Goal: Find specific page/section: Find specific page/section

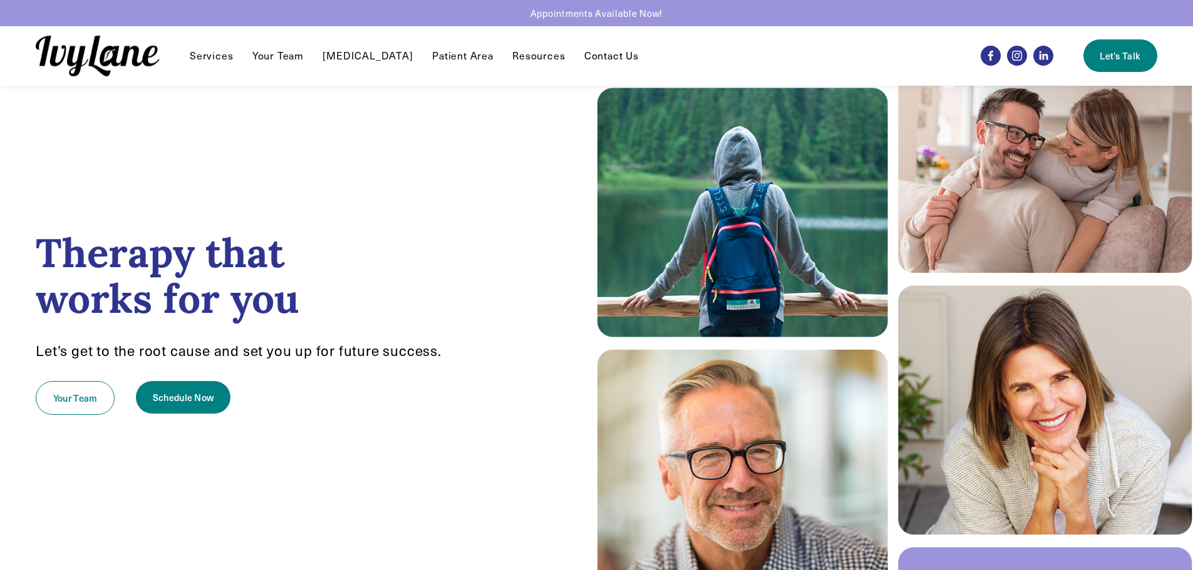
click at [385, 54] on link "[MEDICAL_DATA]" at bounding box center [367, 55] width 90 height 15
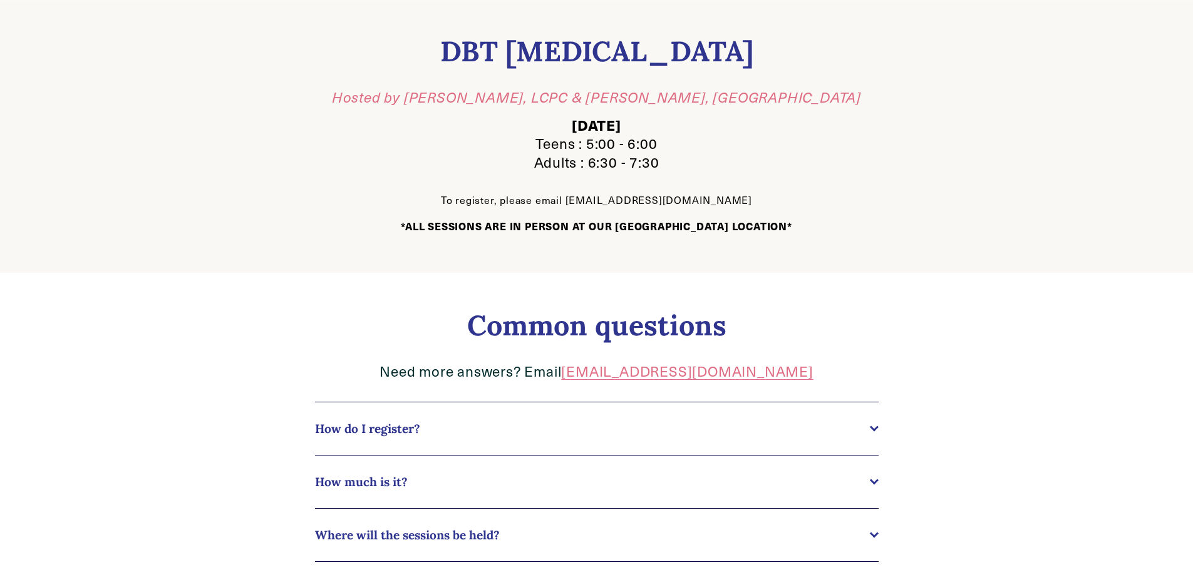
scroll to position [438, 0]
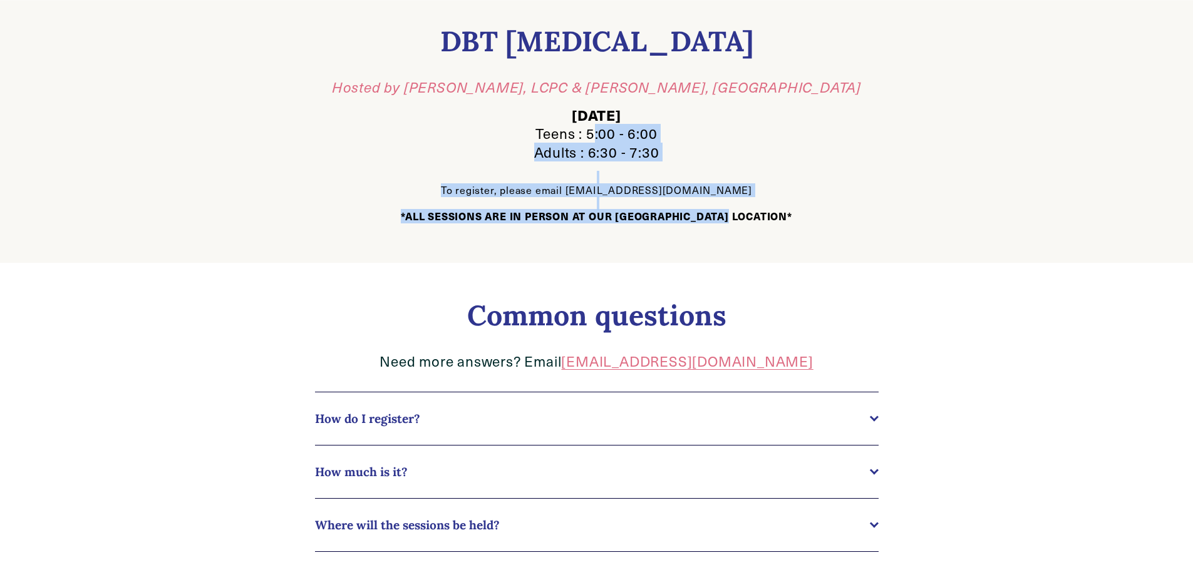
drag, startPoint x: 593, startPoint y: 134, endPoint x: 750, endPoint y: 230, distance: 184.1
click at [750, 230] on div "DBT Group Therapy Hosted by Justin Irvin, LCPC & Devan Lesch, MA Wednesday Teen…" at bounding box center [596, 123] width 823 height 277
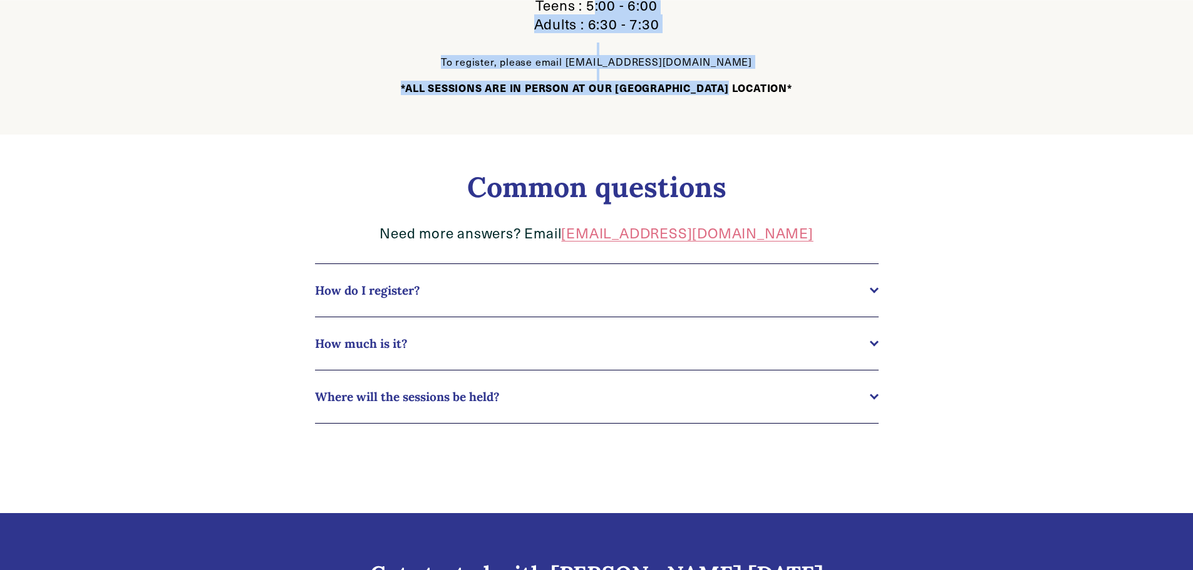
scroll to position [689, 0]
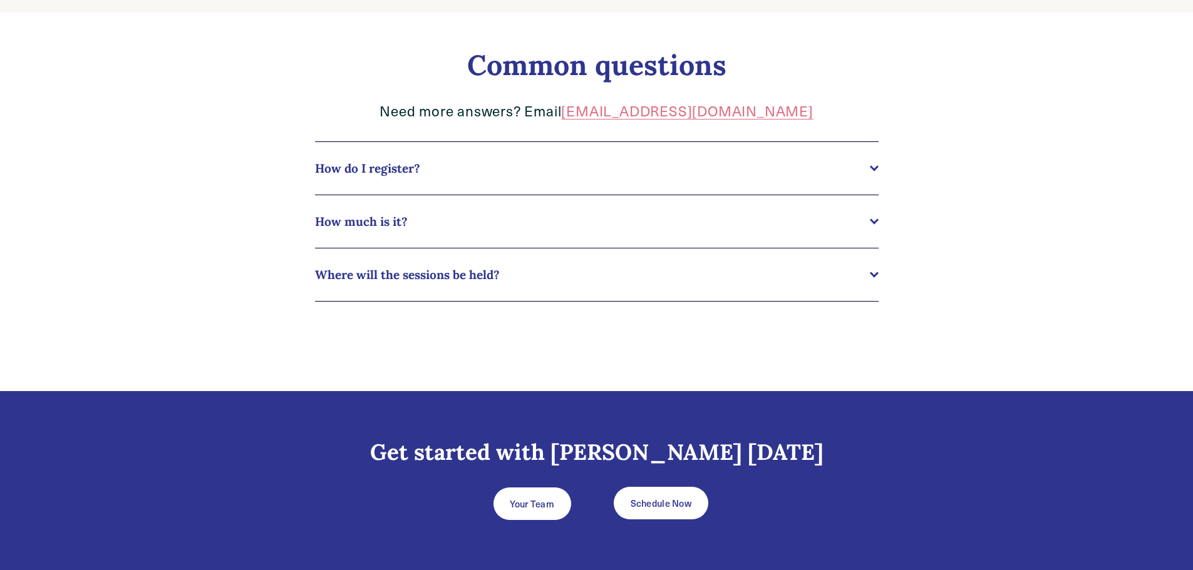
click at [876, 223] on div at bounding box center [873, 220] width 9 height 9
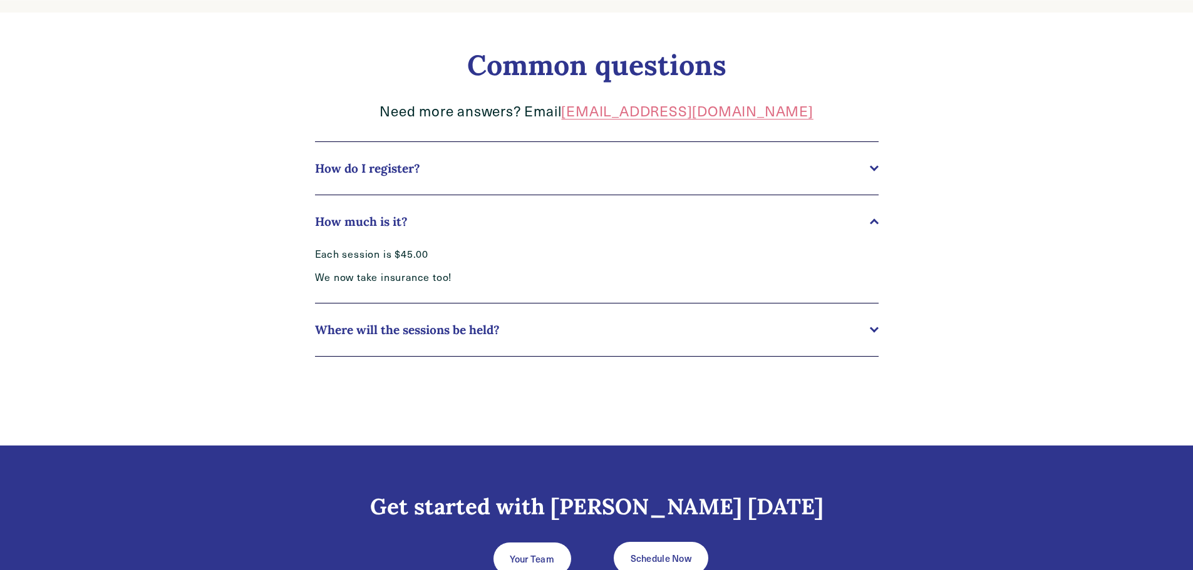
click at [876, 223] on div at bounding box center [874, 223] width 9 height 9
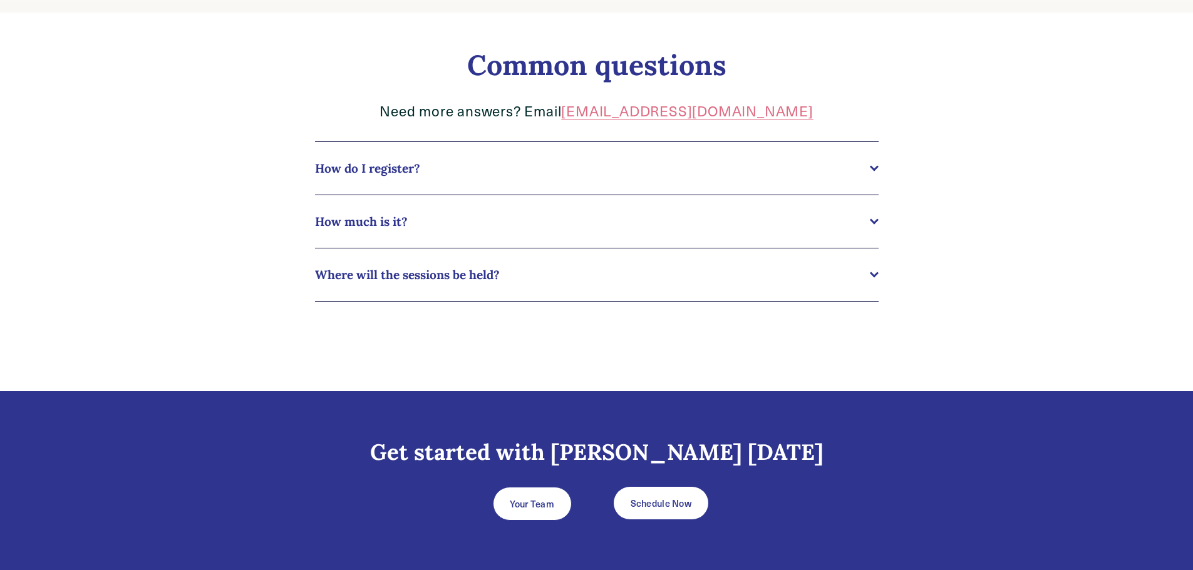
click at [870, 274] on div at bounding box center [874, 275] width 9 height 9
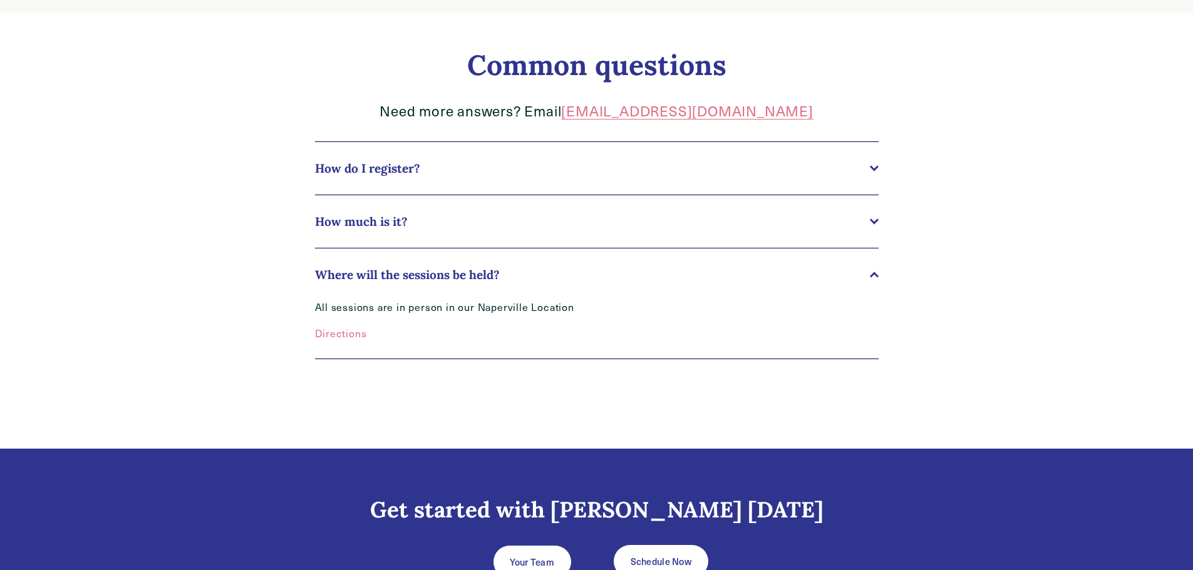
click at [870, 274] on div at bounding box center [874, 275] width 9 height 9
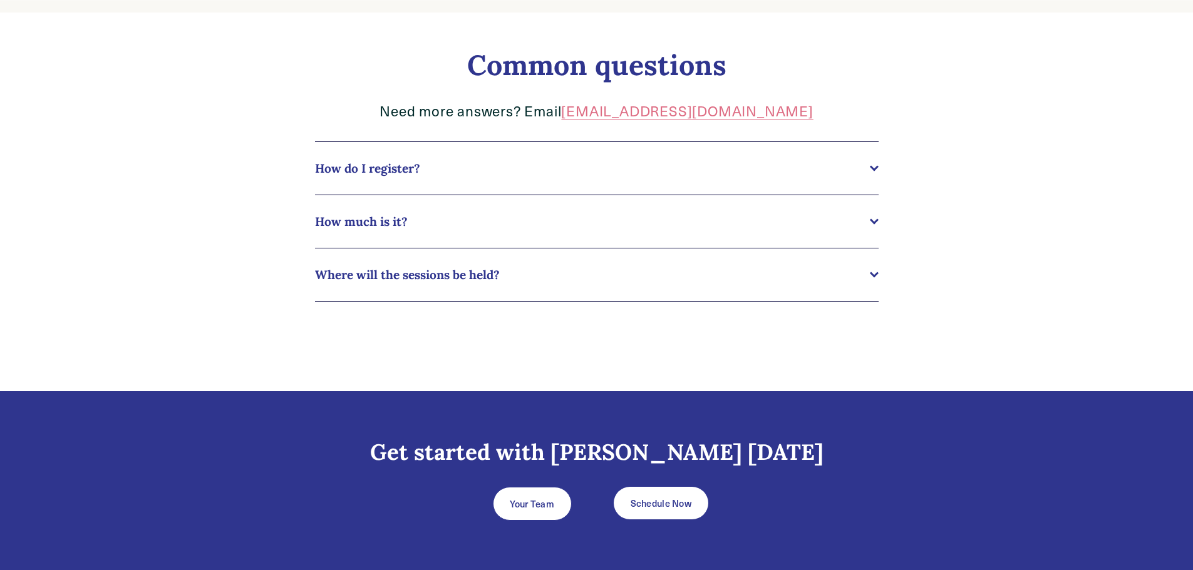
click at [981, 267] on div "Common questions Need more answers? Email devan@ivylanecounseling.com How do I …" at bounding box center [596, 202] width 823 height 379
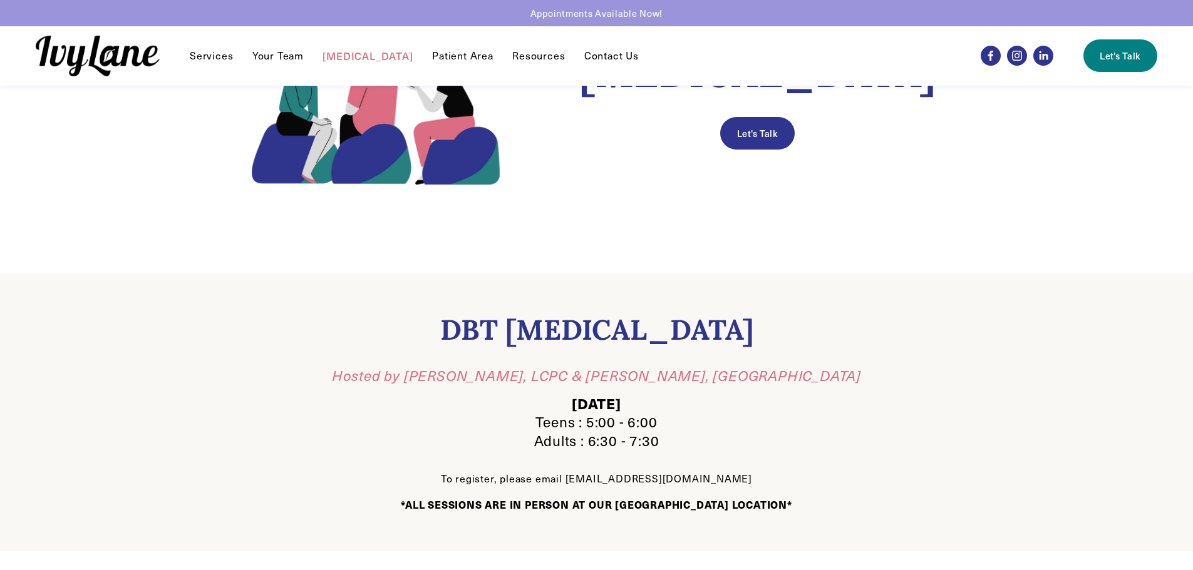
scroll to position [125, 0]
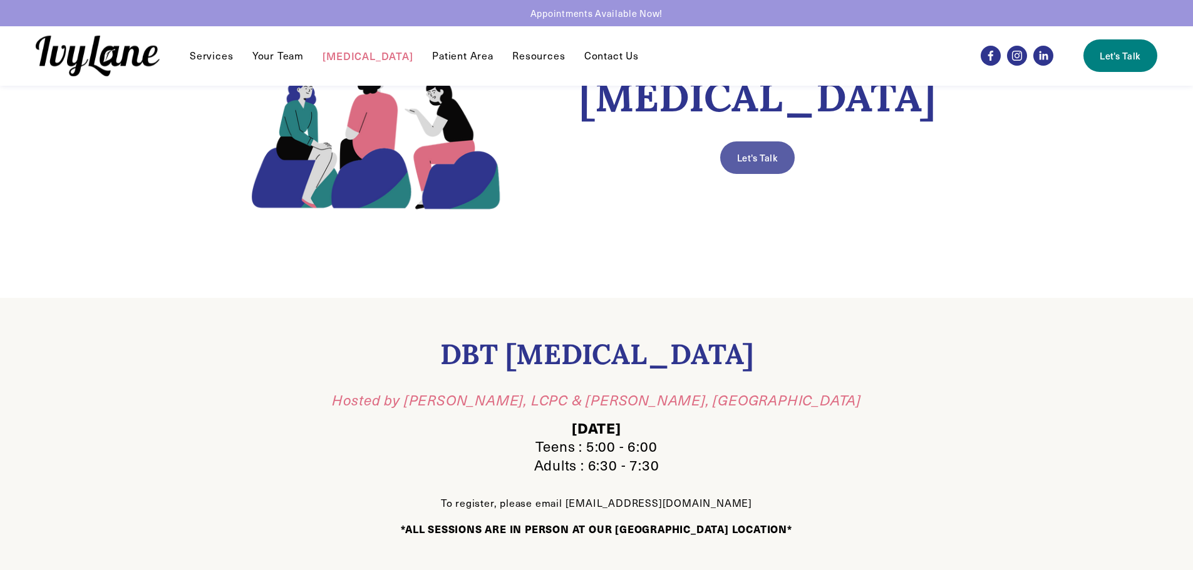
click at [763, 160] on link "Let's Talk" at bounding box center [757, 158] width 74 height 33
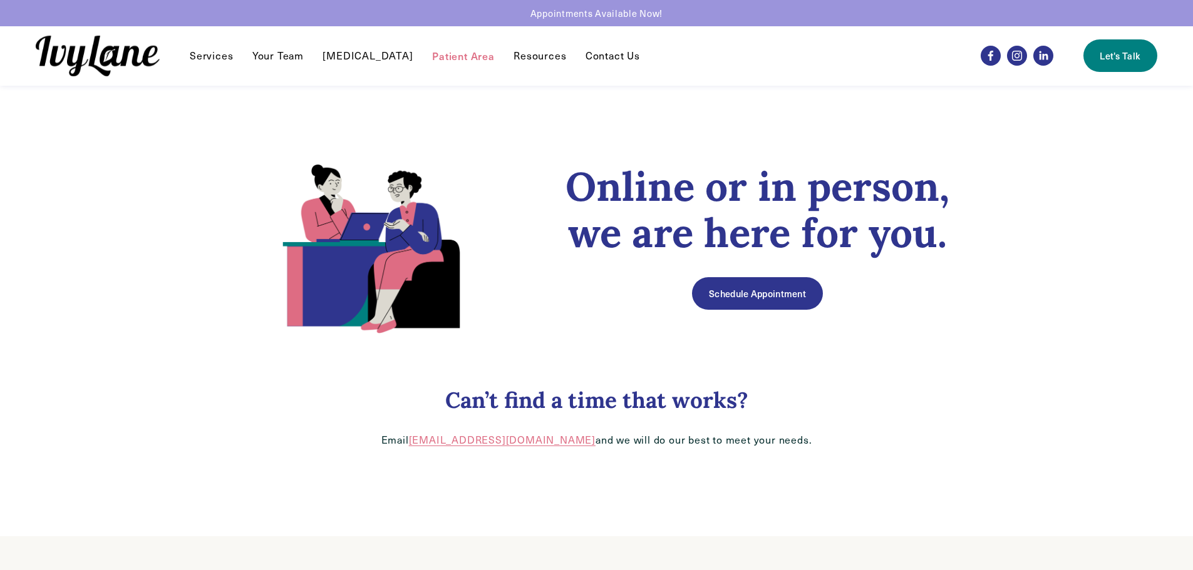
click at [510, 462] on div "Online or in person, we are here for you. Schedule Appointment Can’t find a tim…" at bounding box center [596, 311] width 823 height 451
